Goal: Information Seeking & Learning: Find specific fact

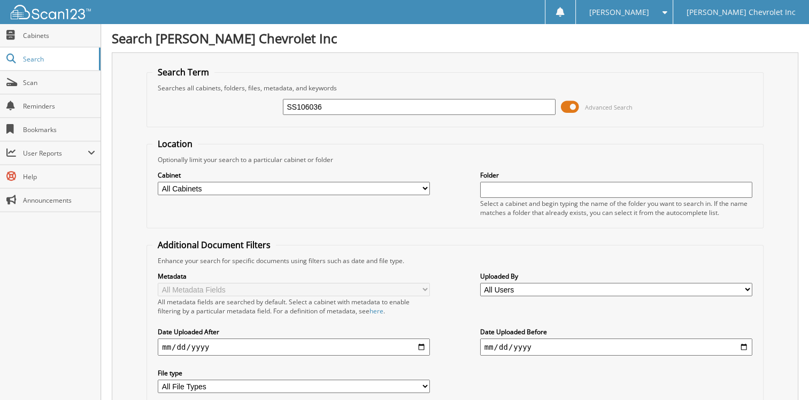
type input "SS106036"
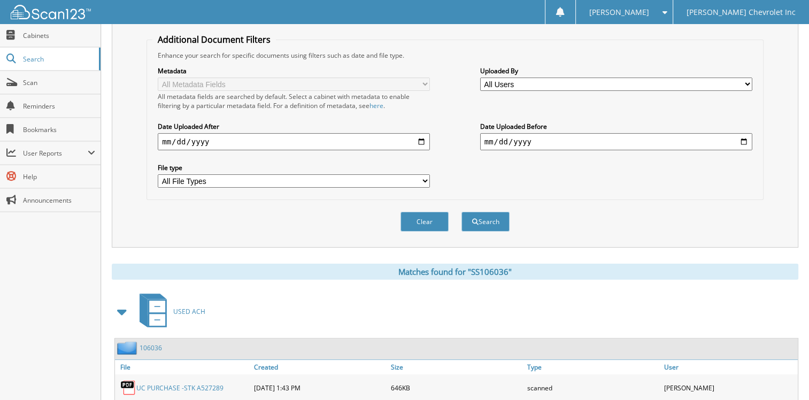
scroll to position [31, 0]
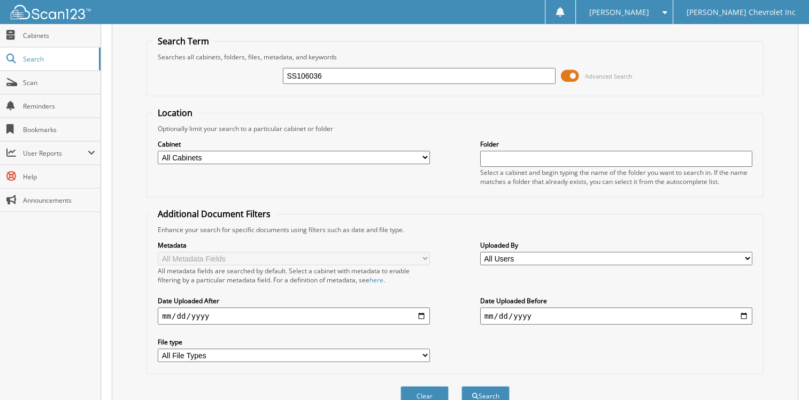
drag, startPoint x: 393, startPoint y: 75, endPoint x: 145, endPoint y: 89, distance: 247.8
click at [145, 89] on div "Search Term Searches all cabinets, folders, files, metadata, and keywords SS106…" at bounding box center [455, 221] width 686 height 400
type input "TORRENCE"
click at [461, 386] on button "Search" at bounding box center [485, 396] width 48 height 20
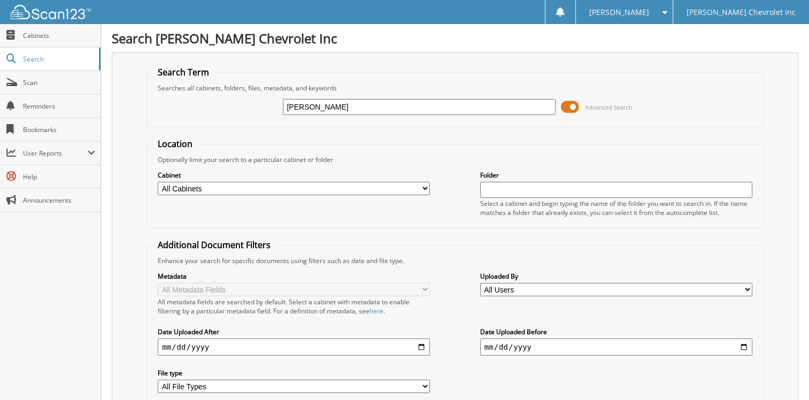
drag, startPoint x: 354, startPoint y: 109, endPoint x: 158, endPoint y: 108, distance: 196.1
click at [154, 108] on div "TORRENCE Advanced Search" at bounding box center [454, 106] width 605 height 29
type input "A527289"
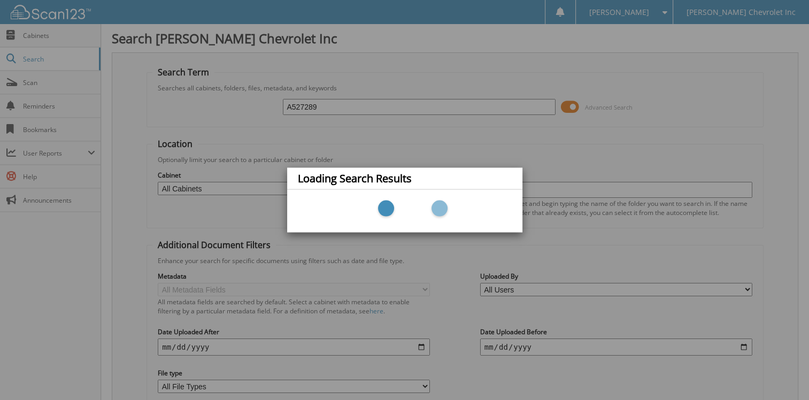
drag, startPoint x: 162, startPoint y: 113, endPoint x: 440, endPoint y: 129, distance: 278.9
click at [425, 131] on div "Loading Search Results" at bounding box center [404, 200] width 809 height 400
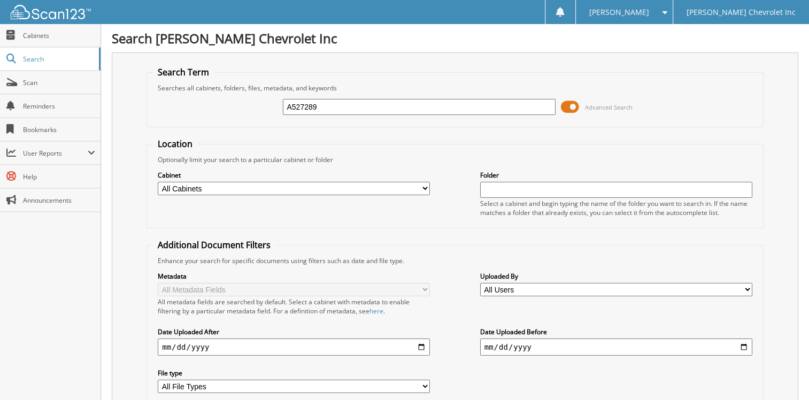
drag, startPoint x: 400, startPoint y: 106, endPoint x: 234, endPoint y: 106, distance: 165.7
click at [234, 106] on div "A527289 Advanced Search" at bounding box center [454, 106] width 605 height 29
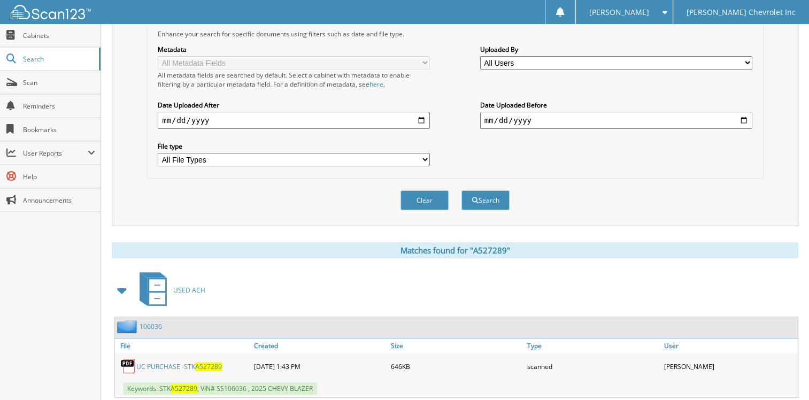
scroll to position [245, 0]
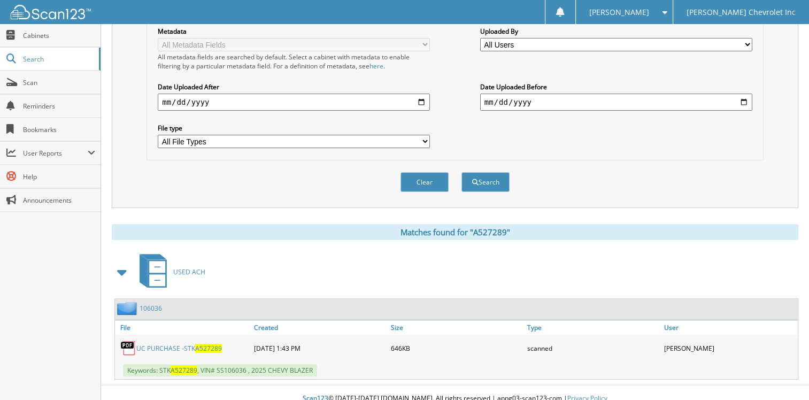
click at [195, 344] on link "UC PURCHASE -STK A527289" at bounding box center [179, 348] width 86 height 9
click at [61, 46] on link "Cabinets" at bounding box center [50, 35] width 100 height 23
